Goal: Check status: Check status

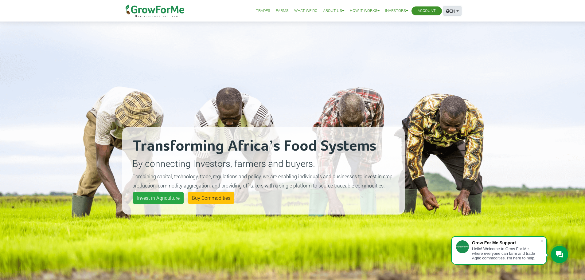
click at [458, 11] on link "EN" at bounding box center [452, 11] width 18 height 10
click at [168, 14] on img at bounding box center [155, 10] width 63 height 21
click at [425, 14] on link "Account" at bounding box center [426, 11] width 18 height 6
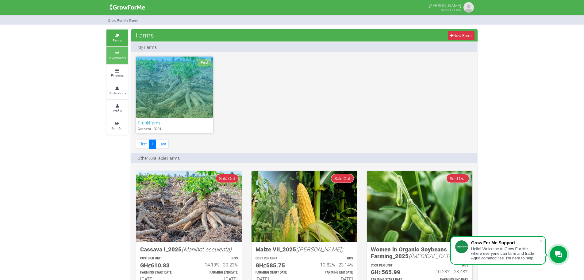
click at [116, 56] on small "Investments" at bounding box center [117, 58] width 17 height 4
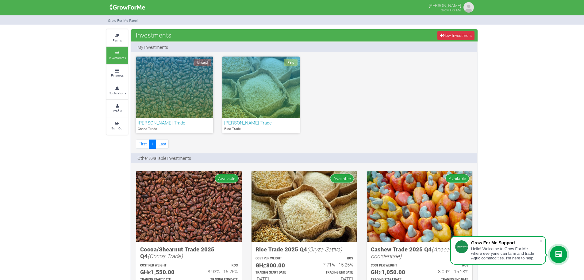
click at [165, 124] on h6 "Frank Cocoa Trade" at bounding box center [175, 123] width 74 height 6
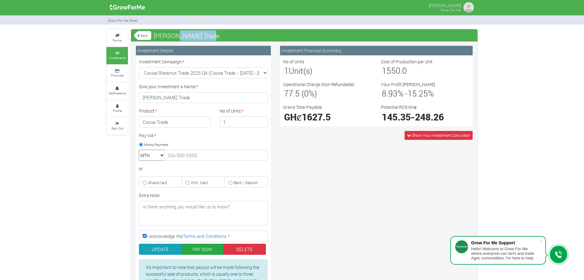
drag, startPoint x: 206, startPoint y: 36, endPoint x: 171, endPoint y: 36, distance: 35.0
click at [171, 36] on span "[PERSON_NAME] Trade" at bounding box center [186, 35] width 69 height 12
copy span "Cocoa Trade"
click at [115, 39] on small "Farms" at bounding box center [117, 40] width 9 height 4
